Goal: Task Accomplishment & Management: Use online tool/utility

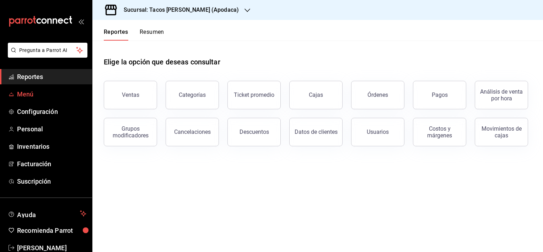
click at [28, 94] on span "Menú" at bounding box center [51, 94] width 69 height 10
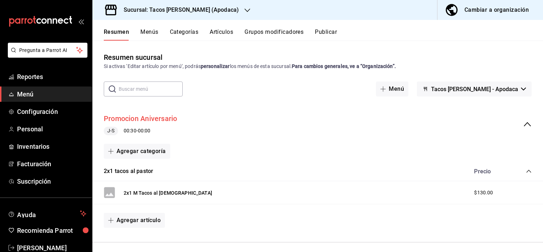
click at [174, 119] on button "Promocion Aniversario" at bounding box center [141, 118] width 74 height 10
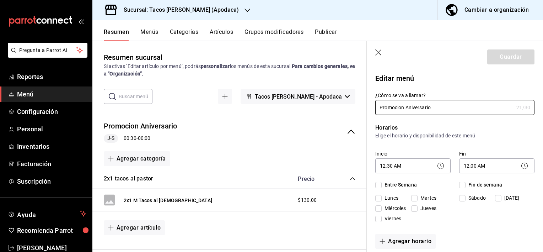
checkbox input "true"
click at [150, 32] on button "Menús" at bounding box center [149, 34] width 18 height 12
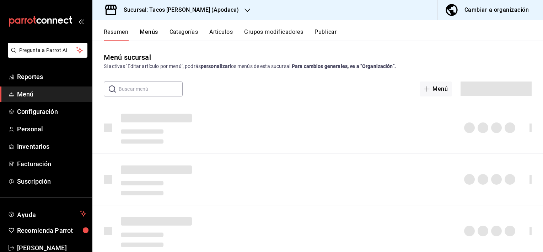
click at [150, 32] on button "Menús" at bounding box center [149, 34] width 18 height 12
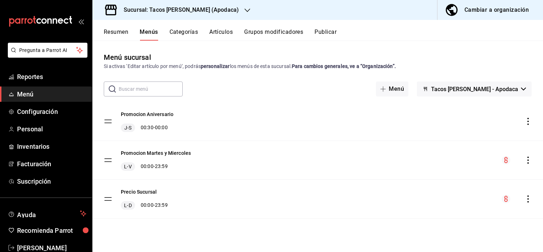
click at [116, 35] on button "Resumen" at bounding box center [116, 34] width 25 height 12
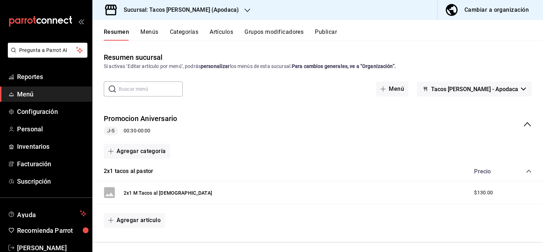
click at [524, 123] on icon "collapse-menu-row" at bounding box center [527, 124] width 7 height 4
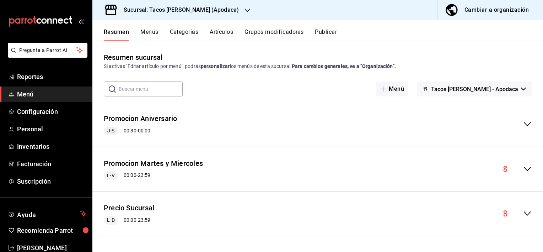
click at [150, 32] on button "Menús" at bounding box center [149, 34] width 18 height 12
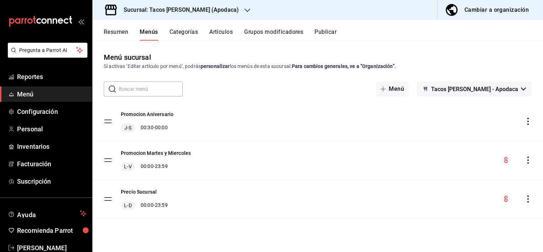
click at [526, 118] on icon "actions" at bounding box center [528, 121] width 7 height 7
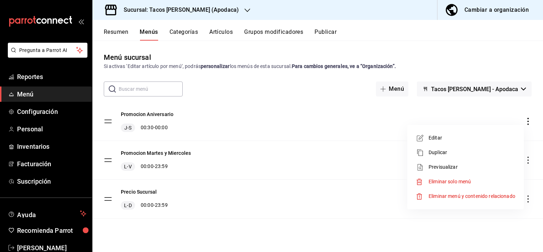
click at [468, 166] on span "Previsualizar" at bounding box center [472, 166] width 87 height 7
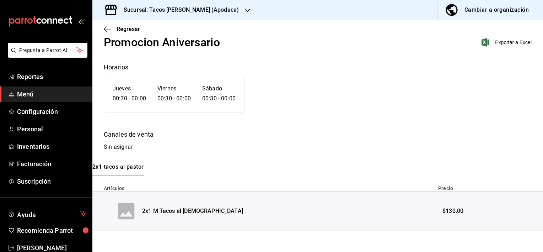
scroll to position [23, 0]
